Goal: Task Accomplishment & Management: Complete application form

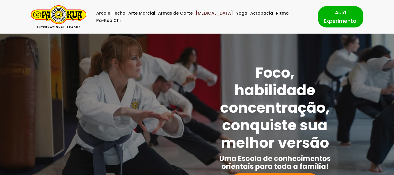
click at [205, 16] on link "[MEDICAL_DATA]" at bounding box center [214, 13] width 37 height 7
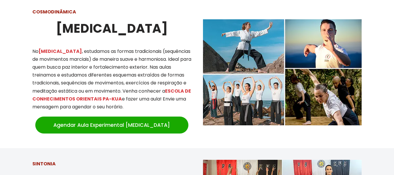
scroll to position [509, 0]
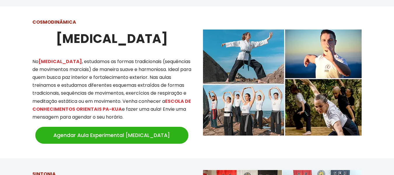
click at [160, 131] on link "Agendar Aula Experimental [MEDICAL_DATA]" at bounding box center [111, 134] width 153 height 17
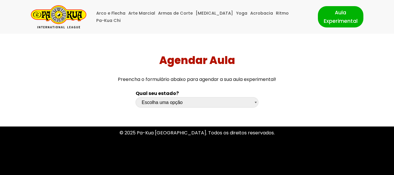
click at [254, 103] on select "Escolha uma opção Rio Grande do Sul Santa Catarina Paraná São Paulo Rio de Jane…" at bounding box center [197, 102] width 123 height 10
select select "sp"
click at [136, 97] on select "Escolha uma opção Rio Grande do Sul Santa Catarina Paraná São Paulo Rio de Jane…" at bounding box center [197, 102] width 123 height 10
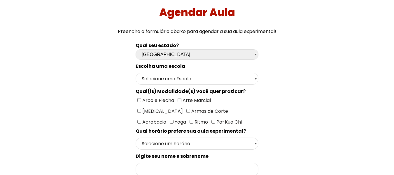
scroll to position [58, 0]
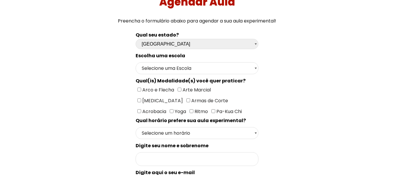
click at [212, 88] on span "Arco e Flecha Arte Marcial Tai Chi Armas de Corte Acrobacia Yoga Ritmo Pa-Kua C…" at bounding box center [190, 100] width 108 height 28
click at [141, 98] on input"] "[MEDICAL_DATA]" at bounding box center [139, 100] width 4 height 4
checkbox input"] "true"
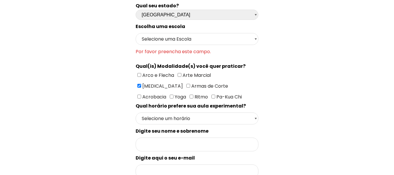
scroll to position [117, 0]
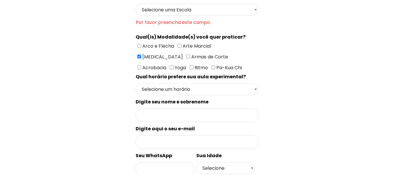
click at [254, 89] on select "Selecione um horário Manhã Tarde Noite" at bounding box center [197, 89] width 123 height 12
select select "Manhã"
click at [136, 83] on select "Selecione um horário Manhã Tarde Noite" at bounding box center [197, 89] width 123 height 12
click at [228, 111] on input "Formulário de contacto" at bounding box center [197, 115] width 123 height 14
type input "Regina Maria Portella Andre Cardoso"
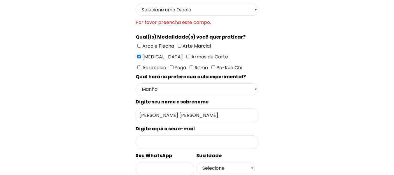
type input "reginacardoso.seiko@outlook.com"
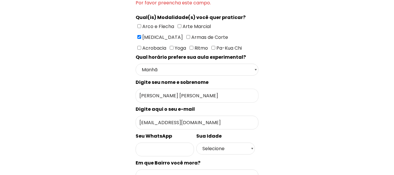
scroll to position [175, 0]
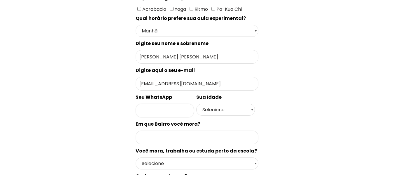
click at [168, 108] on input "Formulário de contacto" at bounding box center [165, 110] width 58 height 14
type input "11985578008"
click at [228, 106] on select "Selecione 18 19 20 21 22 23 24 25 26 27 28 29 30 31 32 33 34 35 36 37 38 39 40 …" at bounding box center [225, 109] width 58 height 12
select select "50+"
click at [196, 103] on select "Selecione 18 19 20 21 22 23 24 25 26 27 28 29 30 31 32 33 34 35 36 37 38 39 40 …" at bounding box center [225, 109] width 58 height 12
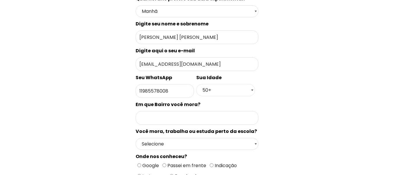
scroll to position [233, 0]
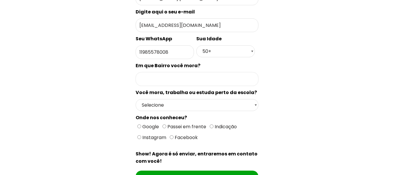
click at [210, 76] on input "Formulário de contacto" at bounding box center [197, 79] width 123 height 14
type input "Vila Paulista"
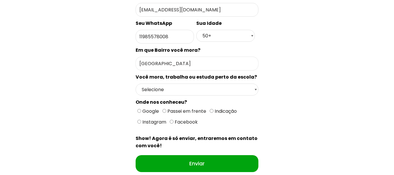
scroll to position [262, 0]
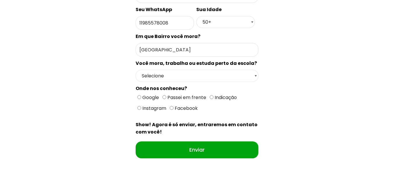
click at [250, 76] on select "Selecione Moro Perto Trabalho Perto Estudo Perto Passo Perto" at bounding box center [197, 76] width 123 height 12
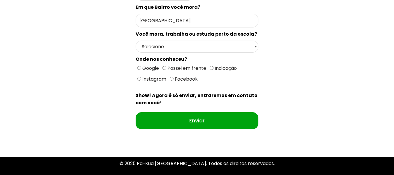
click at [137, 68] on input "Google" at bounding box center [139, 68] width 4 height 4
radio input "true"
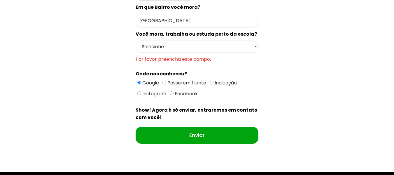
click at [186, 50] on select "Selecione Moro Perto Trabalho Perto Estudo Perto Passo Perto" at bounding box center [197, 47] width 123 height 12
select select "Passo Perto"
click at [136, 41] on select "Selecione Moro Perto Trabalho Perto Estudo Perto Passo Perto" at bounding box center [197, 47] width 123 height 12
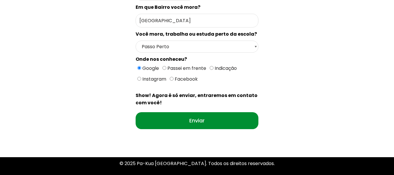
click at [187, 120] on input "Enviar" at bounding box center [197, 120] width 123 height 17
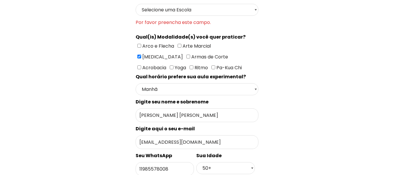
scroll to position [87, 0]
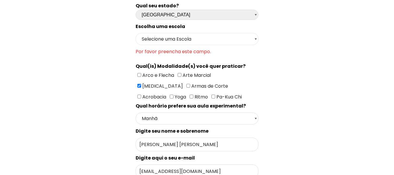
click at [250, 39] on select "Selecione uma Escola São Paulo - Escola Santa Cruz São Paulo - Escola Ana Rosa …" at bounding box center [197, 39] width 123 height 12
click at [253, 38] on select "Selecione uma Escola São Paulo - Escola Santa Cruz São Paulo - Escola Ana Rosa …" at bounding box center [197, 39] width 123 height 12
select select "São Paulo - Escola Santa Cruz"
click at [136, 33] on select "Selecione uma Escola São Paulo - Escola Santa Cruz São Paulo - Escola Ana Rosa …" at bounding box center [197, 39] width 123 height 12
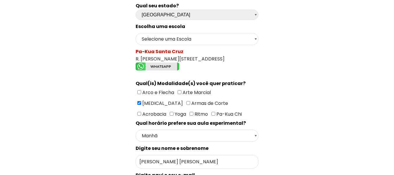
drag, startPoint x: 136, startPoint y: 59, endPoint x: 234, endPoint y: 58, distance: 98.5
click at [234, 58] on div "Pa-Kua Santa Cruz R. Domingos de Morais, 2683 - Vila Mariana" at bounding box center [197, 60] width 123 height 24
copy div "R. Domingos de Morais, 2683 - Vila Mariana"
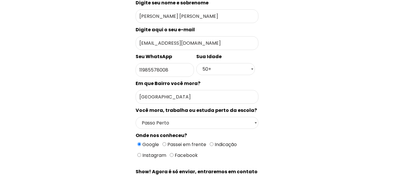
scroll to position [350, 0]
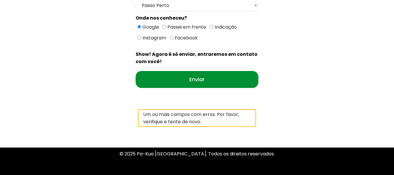
click at [214, 74] on input "Enviar" at bounding box center [197, 79] width 123 height 17
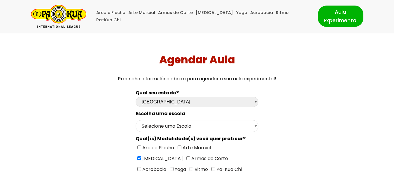
scroll to position [0, 0]
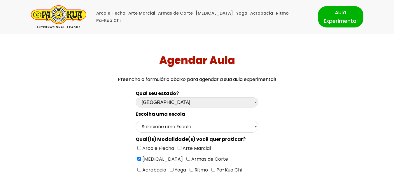
click at [62, 16] on img "Pa-Kua Brasil Uma Escola de conhecimentos orientais para toda a família. Foco, …" at bounding box center [58, 16] width 55 height 23
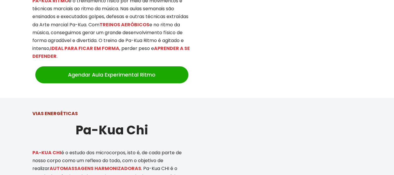
scroll to position [1253, 0]
